Goal: Information Seeking & Learning: Learn about a topic

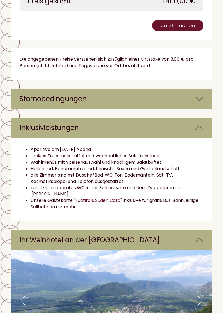
scroll to position [1580, 0]
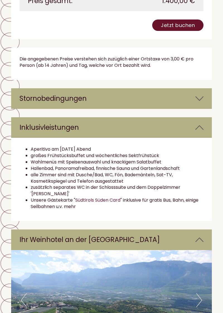
click at [202, 123] on icon at bounding box center [199, 127] width 8 height 9
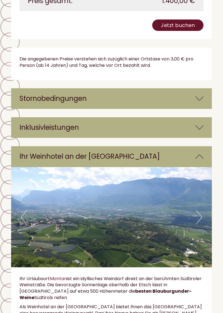
click at [203, 122] on div "Inklusivleistungen" at bounding box center [111, 127] width 201 height 21
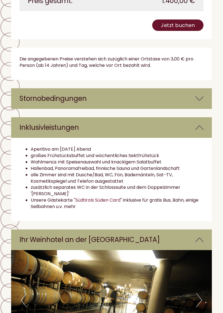
click at [203, 124] on icon at bounding box center [199, 127] width 8 height 9
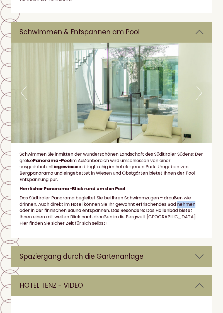
scroll to position [2083, 0]
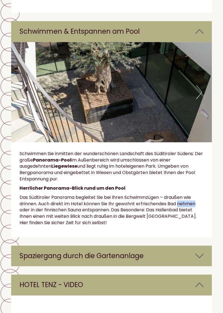
click at [205, 246] on div "Spaziergang durch die Gartenanlage" at bounding box center [111, 256] width 201 height 21
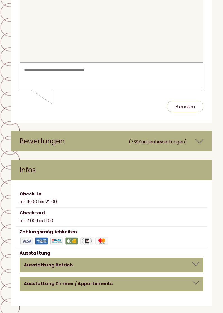
scroll to position [3029, 0]
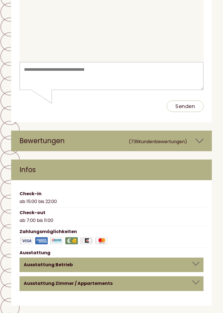
click at [194, 262] on div at bounding box center [195, 264] width 7 height 4
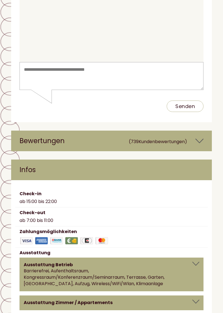
click at [197, 300] on div at bounding box center [195, 302] width 7 height 4
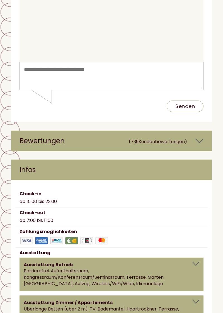
click at [198, 300] on div at bounding box center [195, 302] width 7 height 4
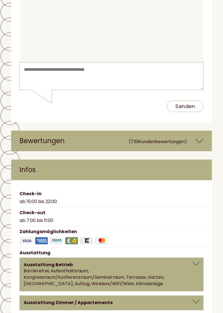
click at [198, 262] on div at bounding box center [195, 264] width 7 height 4
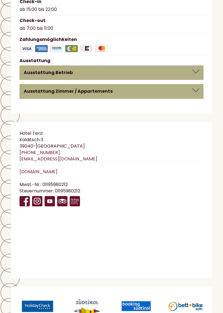
scroll to position [3222, 0]
